Goal: Navigation & Orientation: Find specific page/section

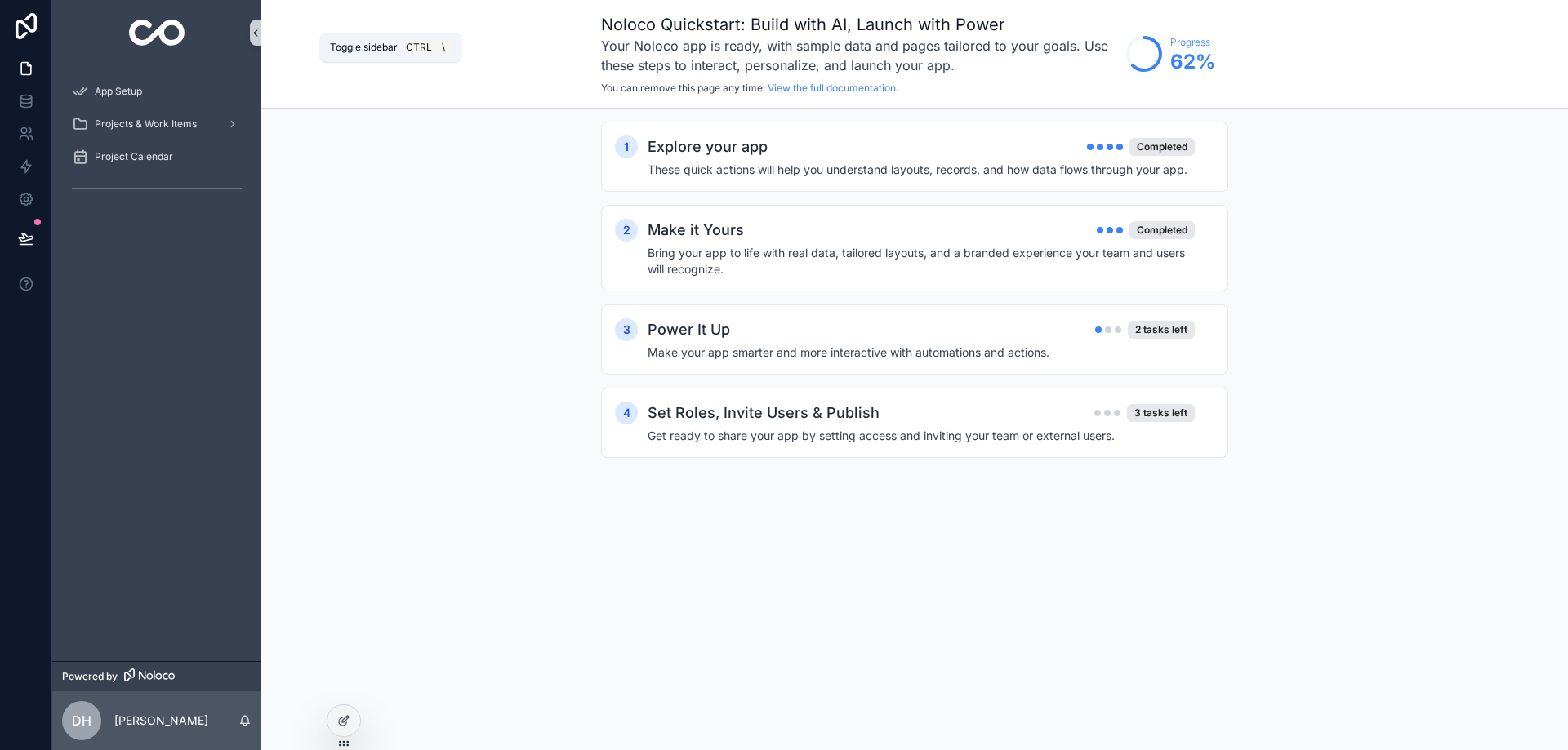
click at [258, 37] on icon "scrollable content" at bounding box center [255, 33] width 11 height 12
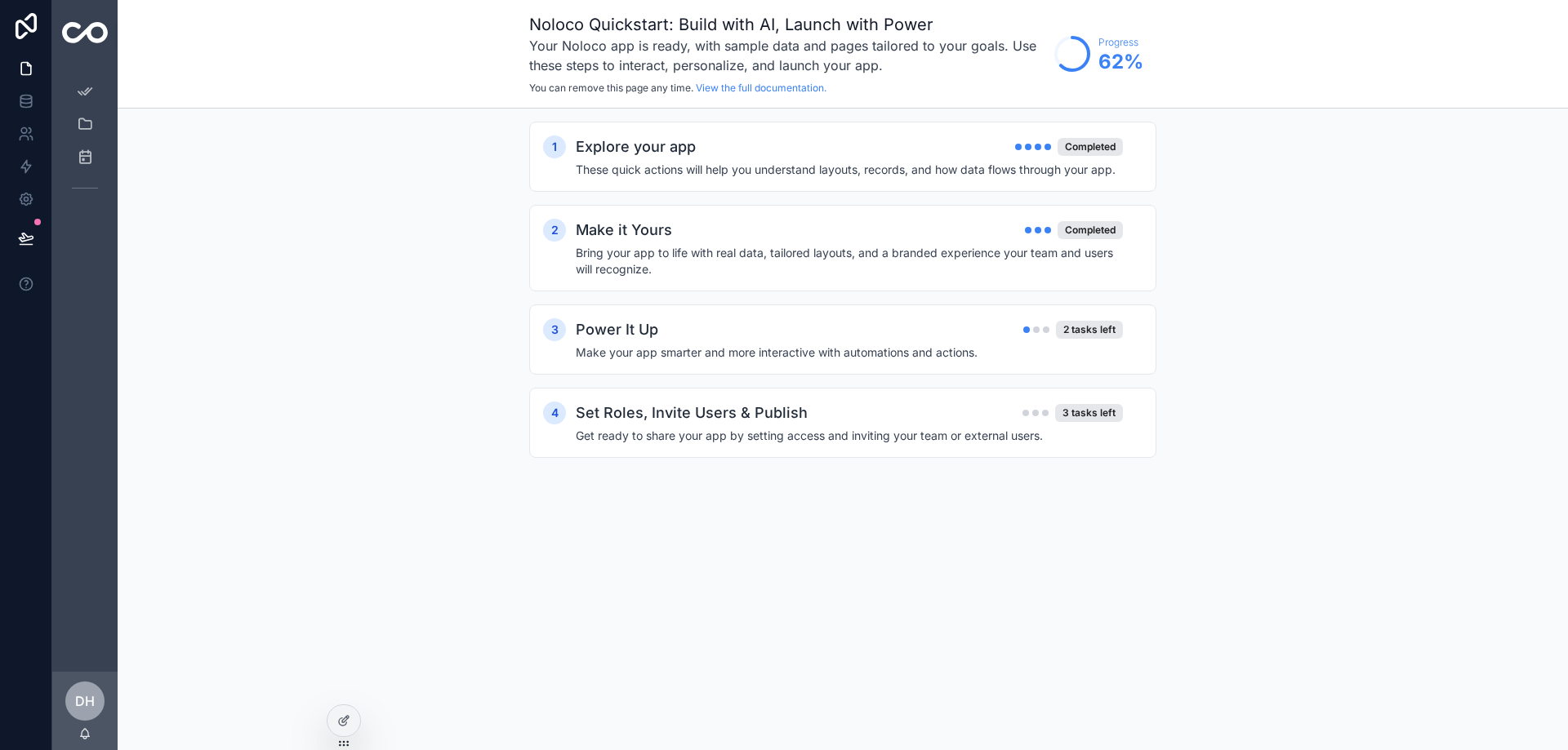
click at [111, 33] on div "scrollable content" at bounding box center [84, 32] width 66 height 66
click at [121, 32] on div "Noloco Quickstart: Build with AI, Launch with Power Your Noloco app is ready, w…" at bounding box center [842, 54] width 1450 height 108
click at [84, 90] on icon "scrollable content" at bounding box center [84, 91] width 16 height 16
click at [94, 17] on div "scrollable content" at bounding box center [84, 32] width 66 height 66
click at [89, 33] on img "scrollable content" at bounding box center [85, 32] width 46 height 21
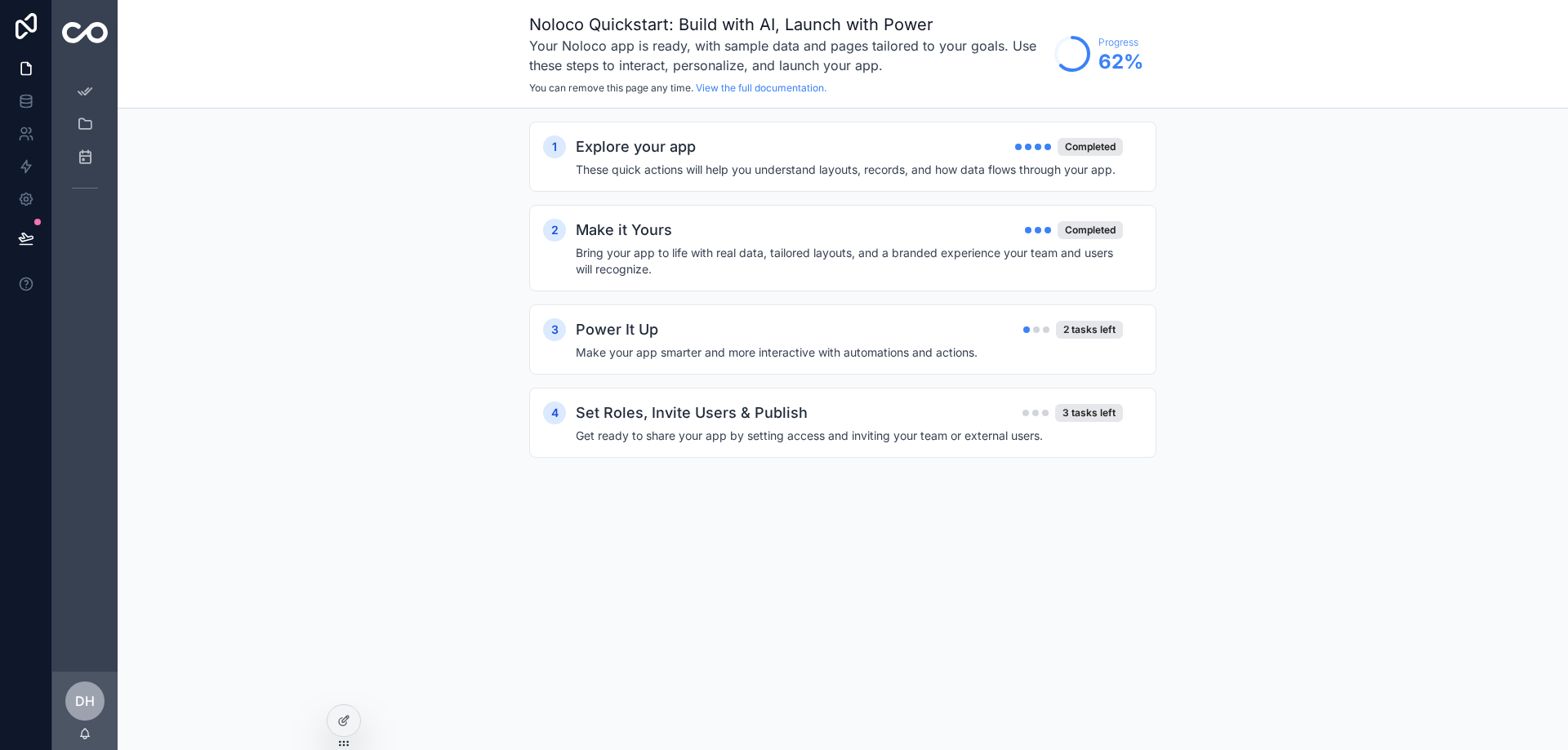
drag, startPoint x: 92, startPoint y: 32, endPoint x: 115, endPoint y: 31, distance: 23.0
click at [93, 32] on img "scrollable content" at bounding box center [85, 32] width 46 height 21
click at [122, 32] on div "Noloco Quickstart: Build with AI, Launch with Power Your Noloco app is ready, w…" at bounding box center [842, 54] width 1450 height 108
click at [130, 33] on div "Noloco Quickstart: Build with AI, Launch with Power Your Noloco app is ready, w…" at bounding box center [842, 54] width 1450 height 108
